Goal: Transaction & Acquisition: Purchase product/service

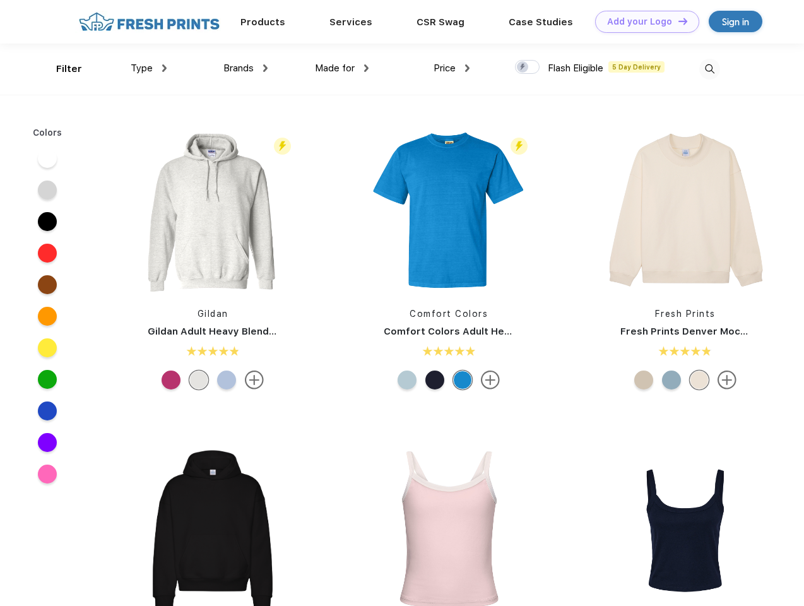
scroll to position [1, 0]
click at [642, 21] on link "Add your Logo Design Tool" at bounding box center [647, 22] width 104 height 22
click at [0, 0] on div "Design Tool" at bounding box center [0, 0] width 0 height 0
click at [677, 21] on link "Add your Logo Design Tool" at bounding box center [647, 22] width 104 height 22
click at [61, 69] on div "Filter" at bounding box center [69, 69] width 26 height 15
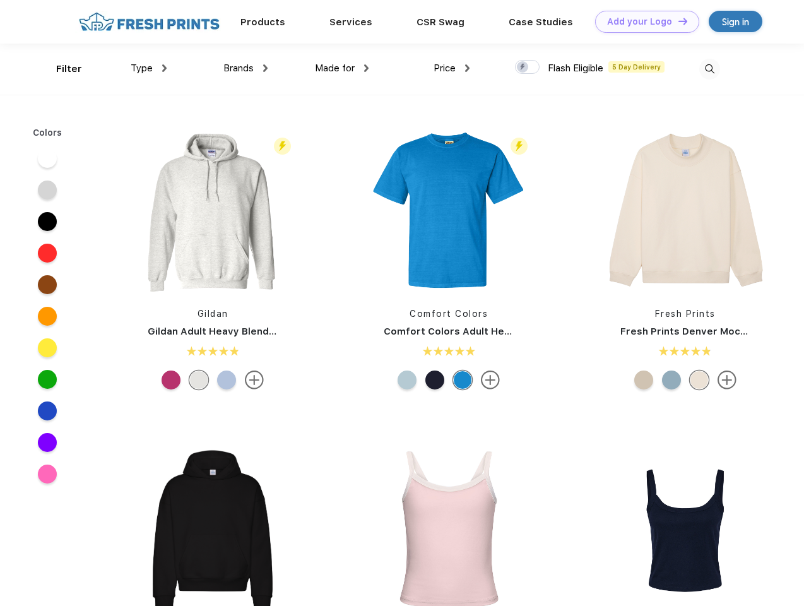
click at [149, 68] on span "Type" at bounding box center [142, 67] width 22 height 11
click at [245, 68] on span "Brands" at bounding box center [238, 67] width 30 height 11
click at [342, 68] on span "Made for" at bounding box center [335, 67] width 40 height 11
click at [452, 68] on span "Price" at bounding box center [445, 67] width 22 height 11
click at [528, 68] on div at bounding box center [527, 67] width 25 height 14
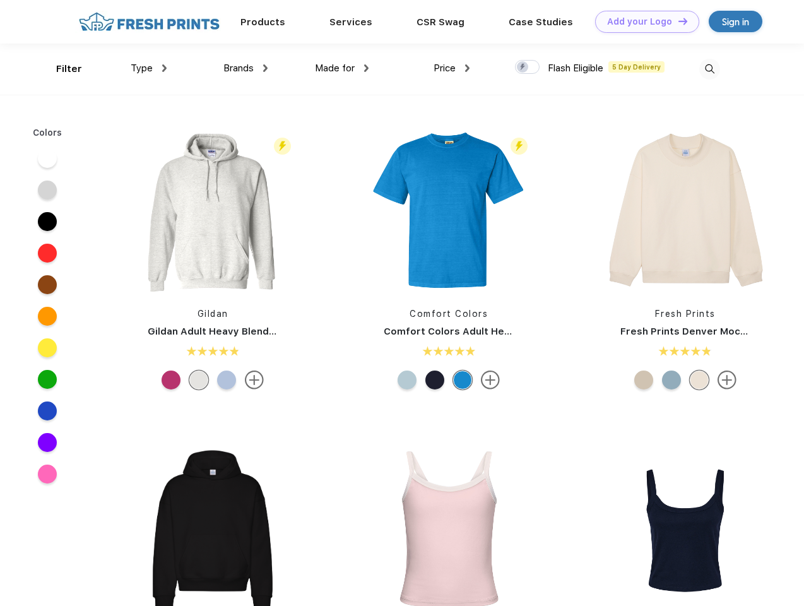
click at [523, 68] on input "checkbox" at bounding box center [519, 63] width 8 height 8
click at [709, 69] on img at bounding box center [709, 69] width 21 height 21
